Goal: Task Accomplishment & Management: Manage account settings

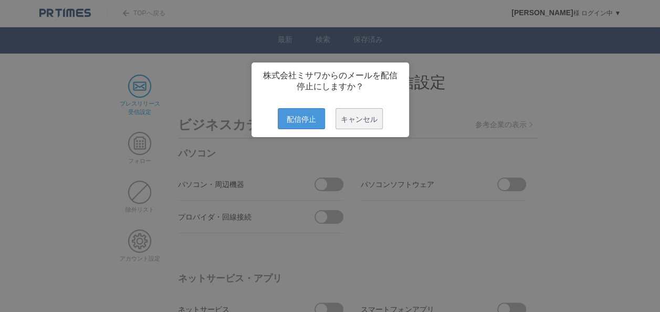
click at [294, 127] on span "配信停止" at bounding box center [301, 118] width 47 height 21
drag, startPoint x: 307, startPoint y: 127, endPoint x: 314, endPoint y: 121, distance: 9.4
click at [307, 127] on span "配信停止" at bounding box center [301, 118] width 47 height 21
click at [306, 123] on span "配信停止" at bounding box center [301, 118] width 47 height 21
